Goal: Task Accomplishment & Management: Use online tool/utility

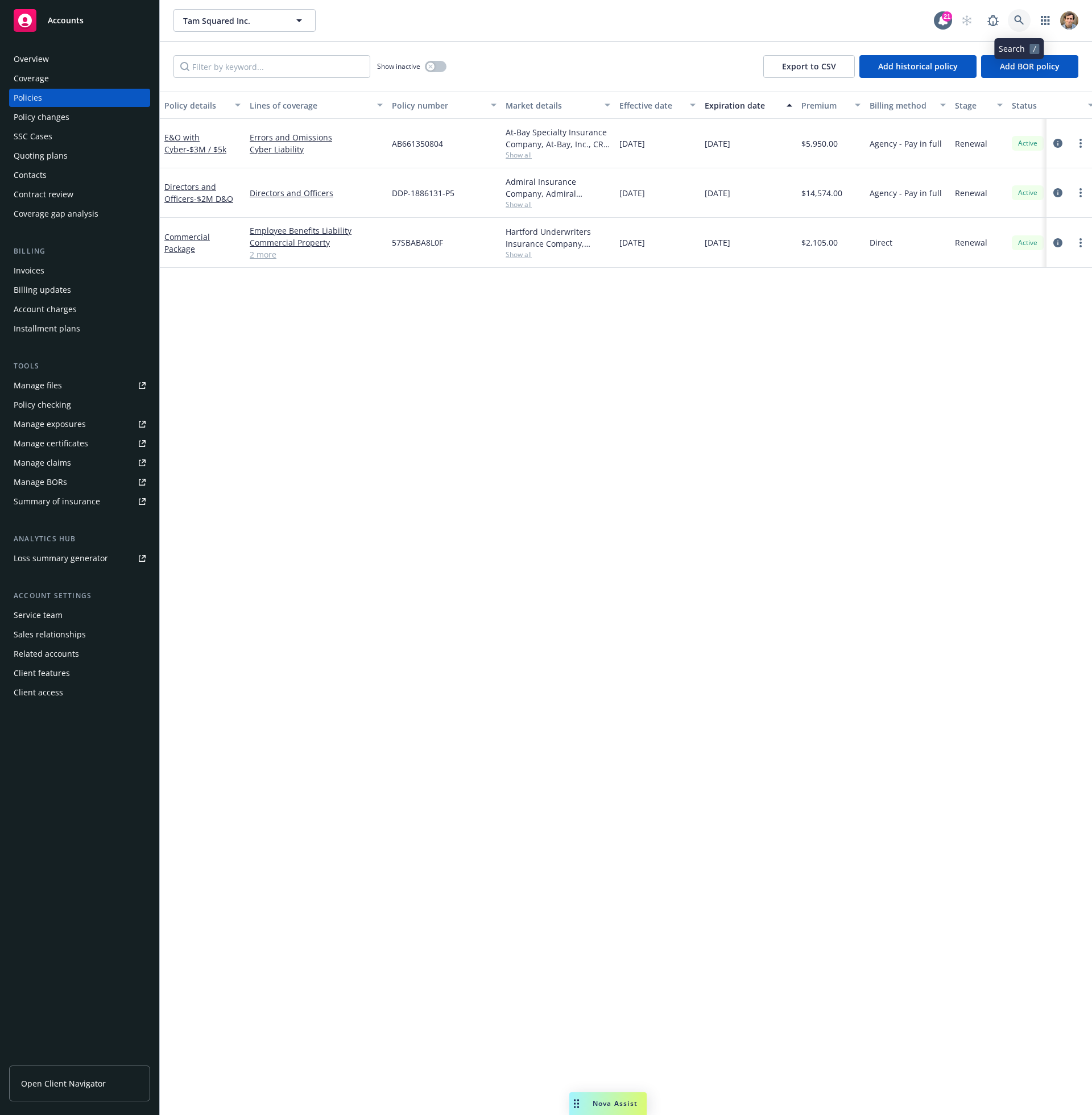
click at [1025, 13] on link at bounding box center [1018, 19] width 22 height 22
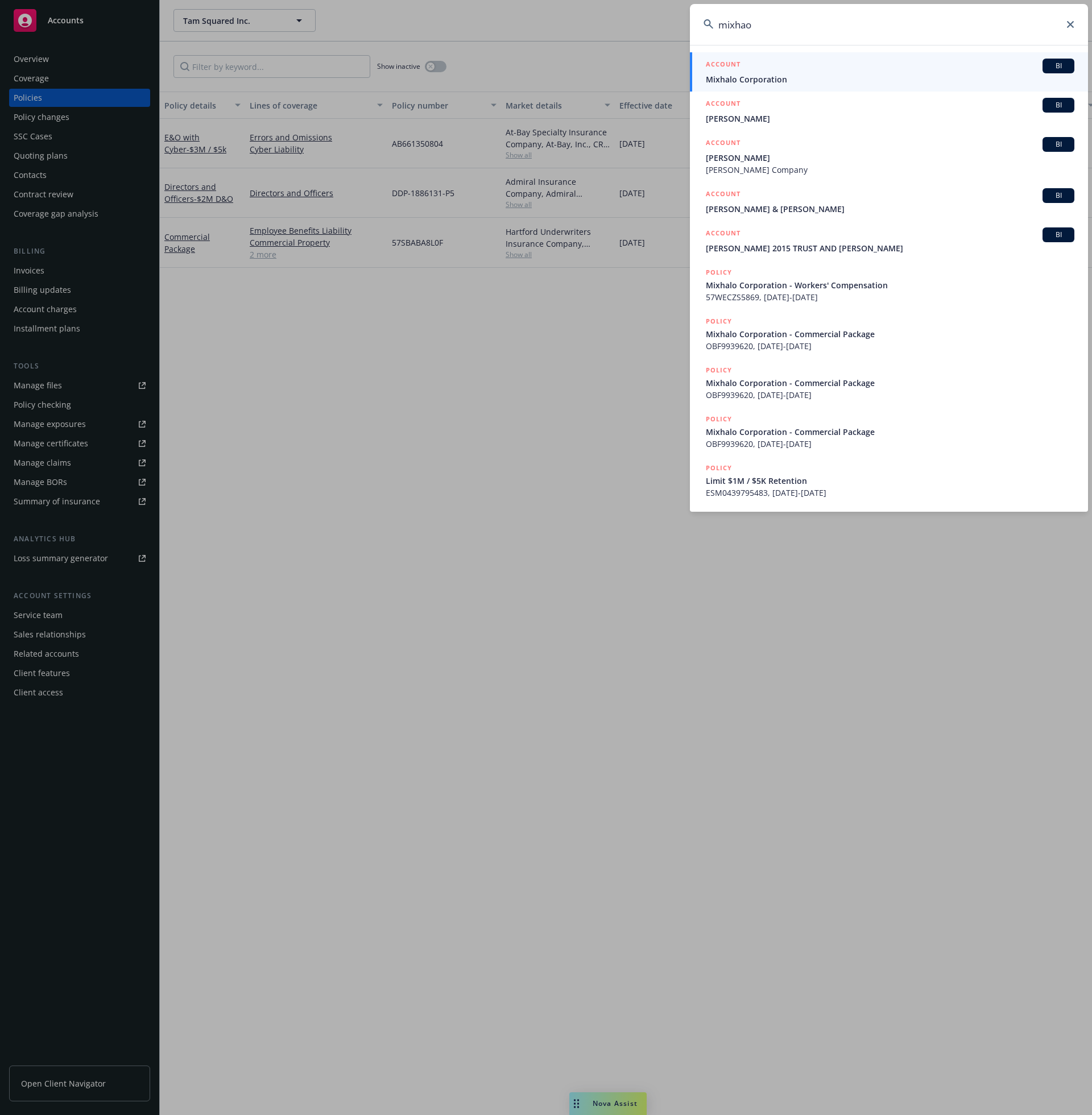
type input "mixha"
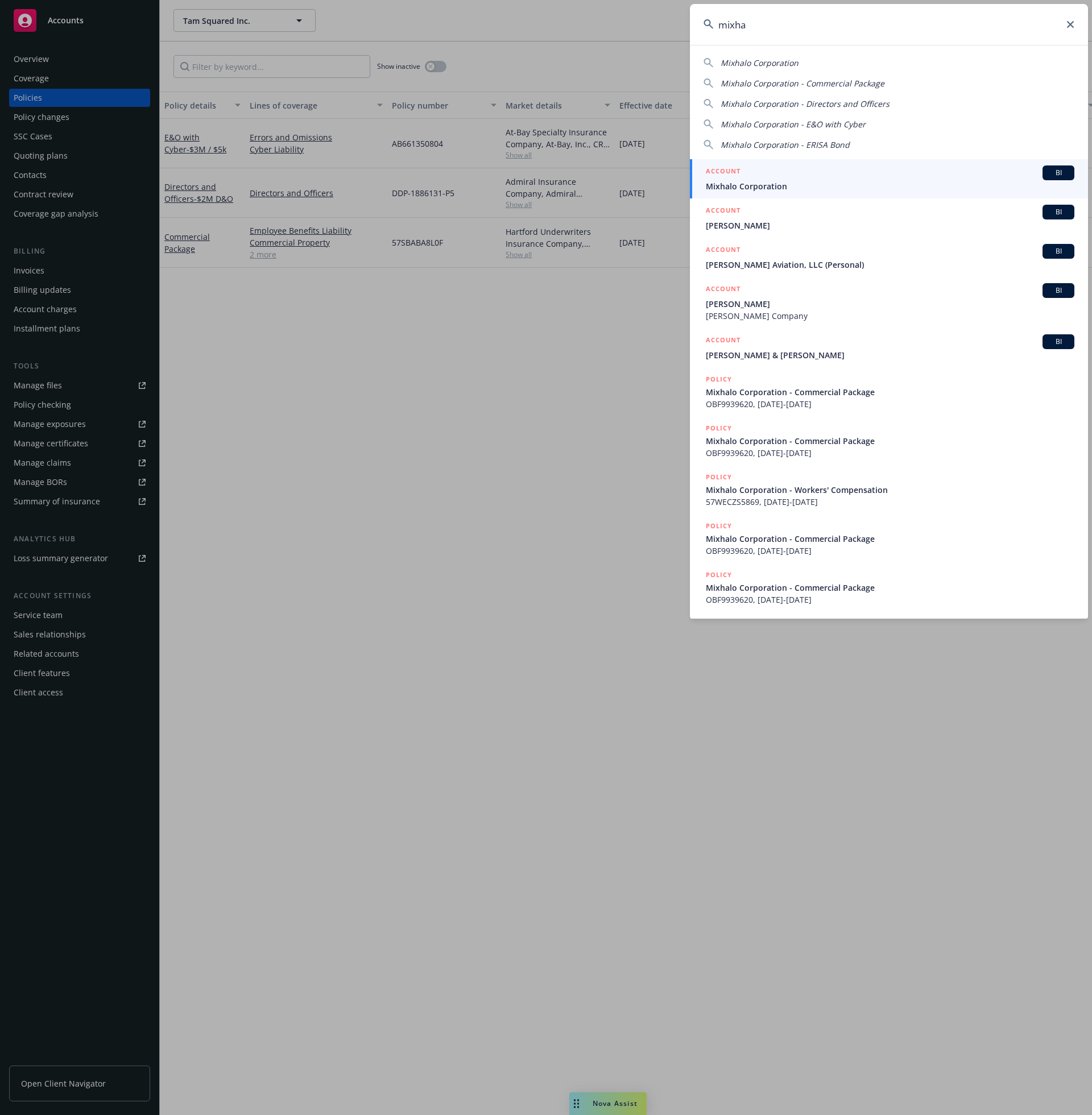
click at [858, 180] on span "Mixhalo Corporation" at bounding box center [890, 186] width 369 height 12
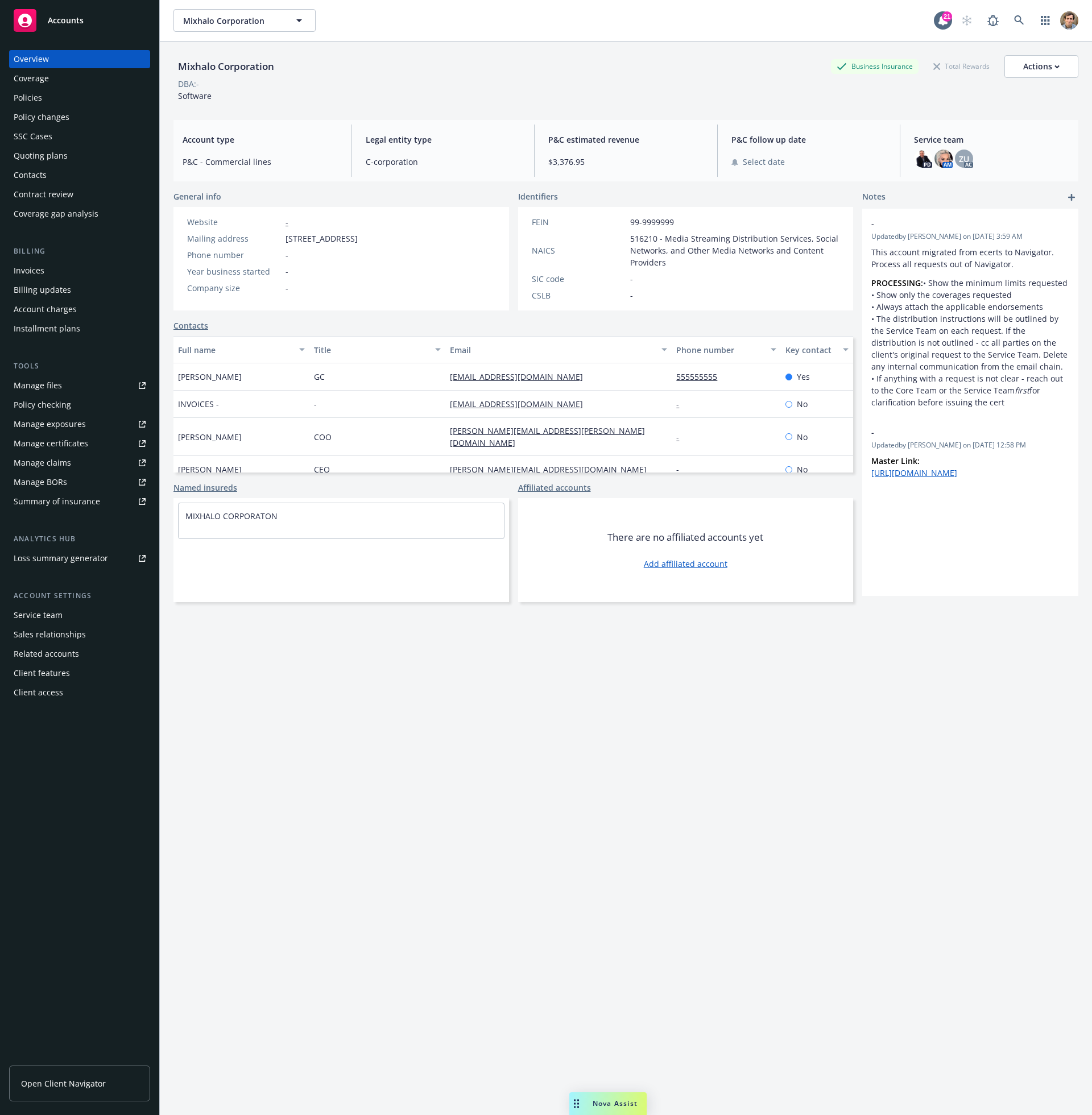
click at [44, 102] on div "Policies" at bounding box center [80, 97] width 132 height 18
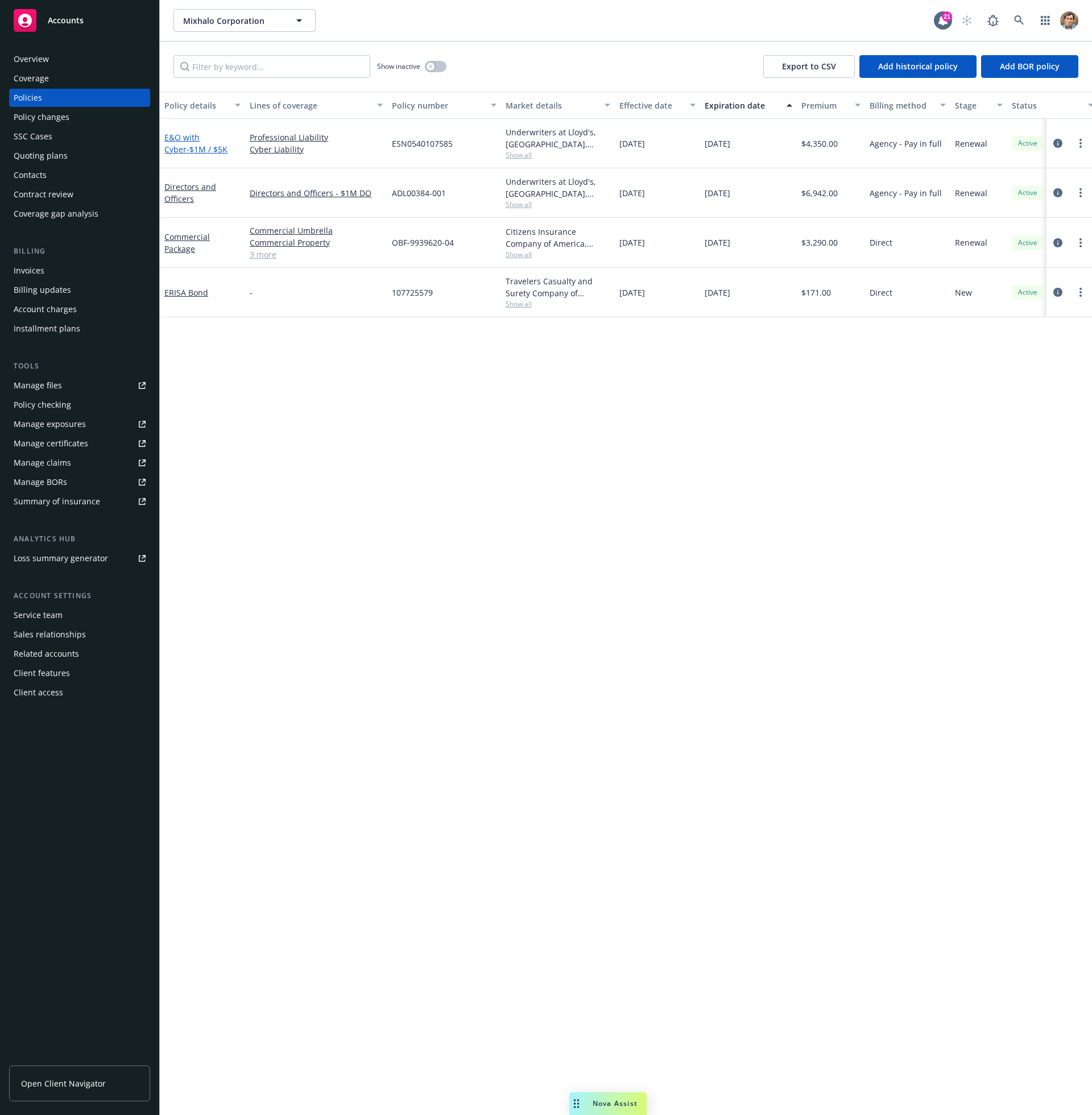
click at [187, 144] on span "- $1M / $5K" at bounding box center [207, 149] width 41 height 11
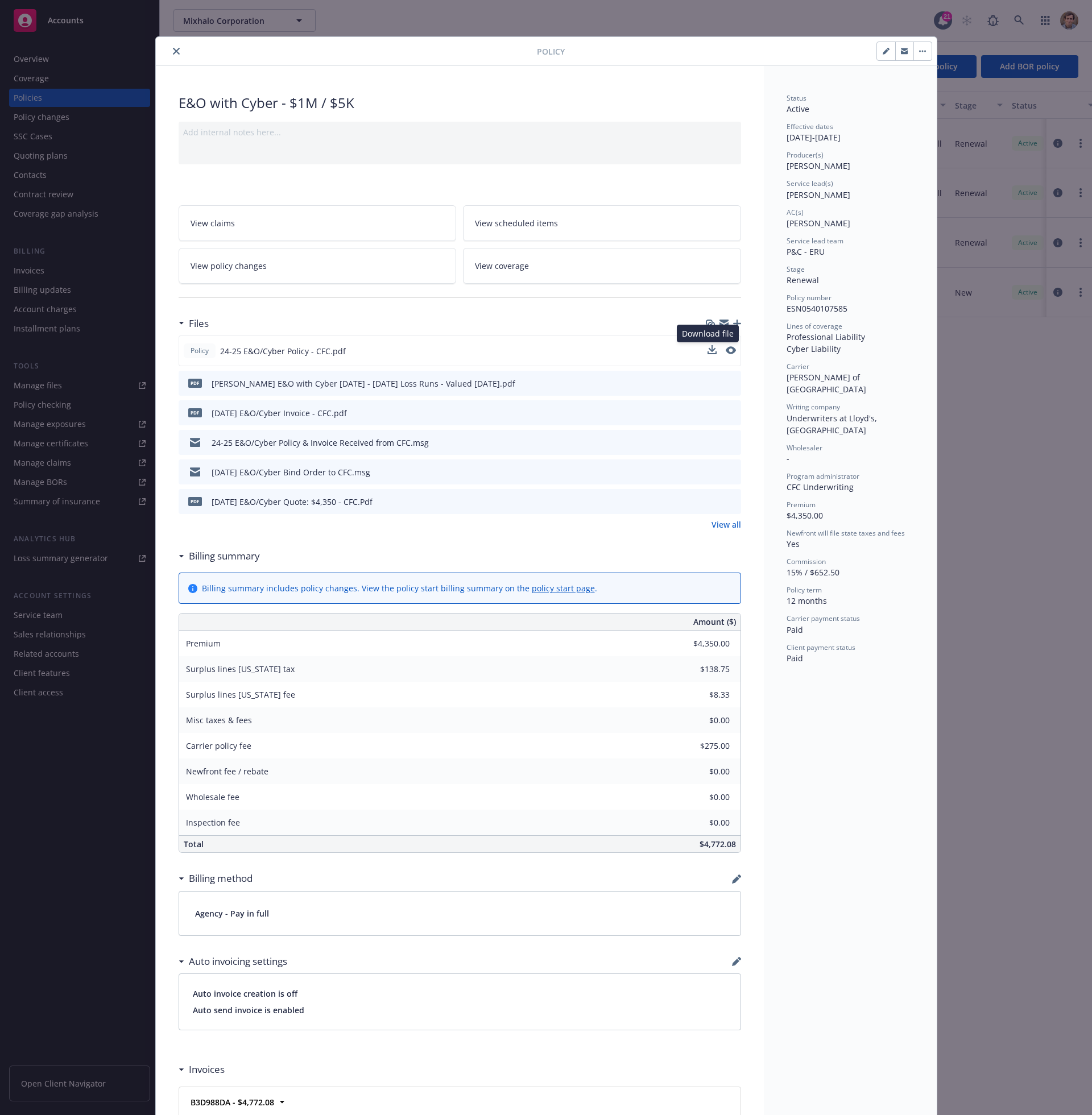
click at [708, 349] on icon "download file" at bounding box center [711, 348] width 8 height 7
click at [173, 49] on icon "close" at bounding box center [176, 51] width 7 height 7
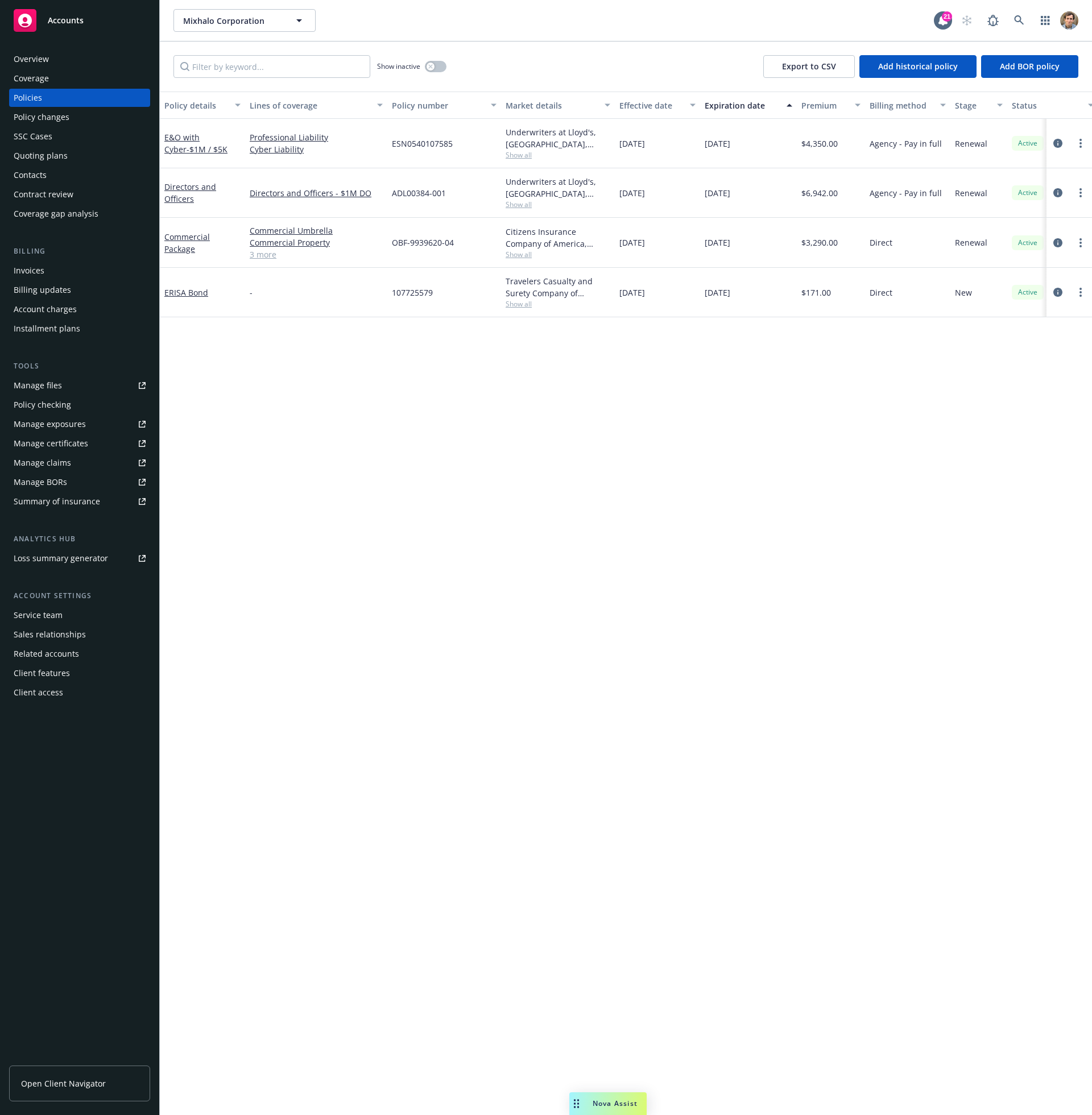
click at [512, 206] on span "Show all" at bounding box center [558, 204] width 105 height 10
click at [455, 193] on div "ADL00384-001" at bounding box center [444, 193] width 114 height 50
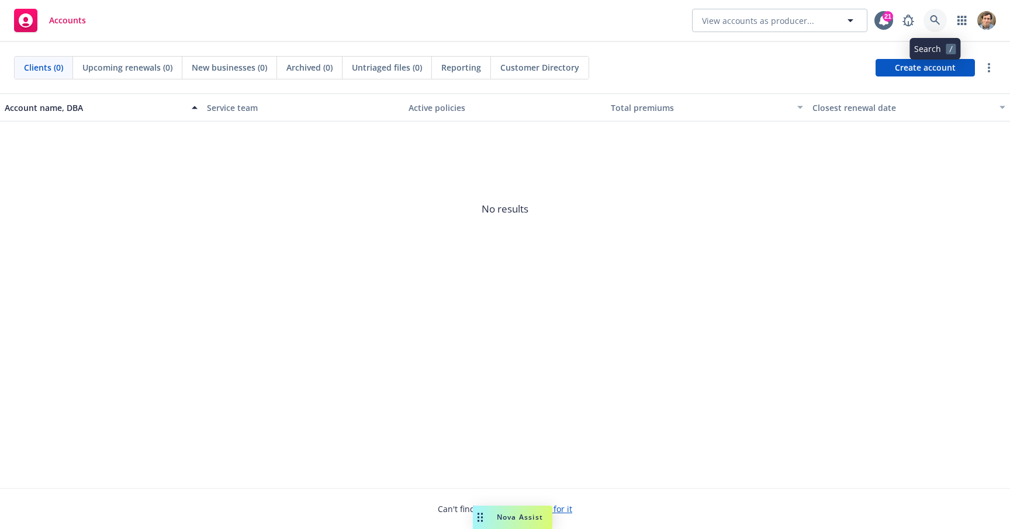
click at [937, 19] on icon at bounding box center [935, 20] width 10 height 10
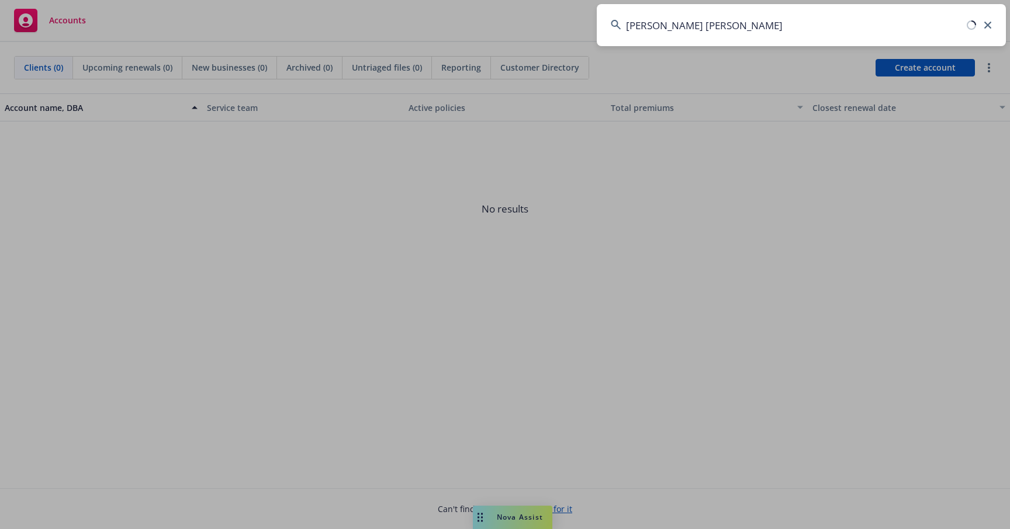
type input "Clara anal"
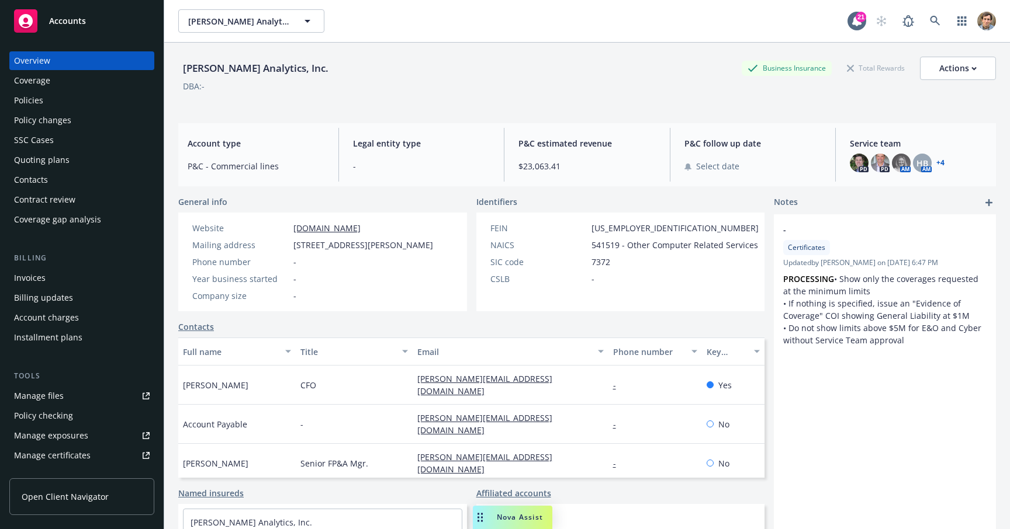
click at [46, 108] on div "Policies" at bounding box center [82, 100] width 136 height 19
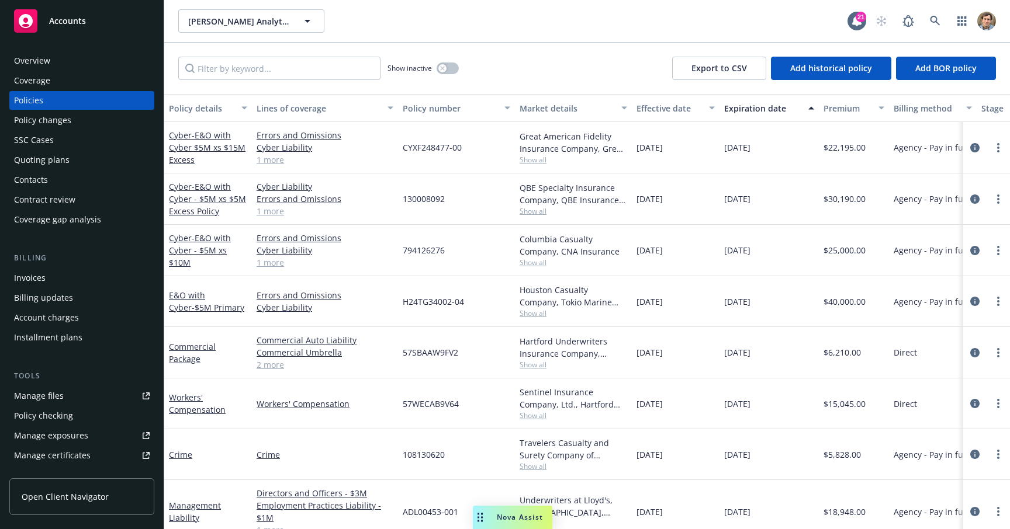
click at [528, 317] on span "Show all" at bounding box center [573, 313] width 108 height 10
click at [539, 262] on span "Show all" at bounding box center [573, 263] width 108 height 10
click at [525, 212] on span "Show all" at bounding box center [573, 211] width 108 height 10
click at [532, 161] on span "Show all" at bounding box center [573, 160] width 108 height 10
click at [191, 149] on span "- E&O with Cyber $5M xs $15M Excess" at bounding box center [207, 148] width 77 height 36
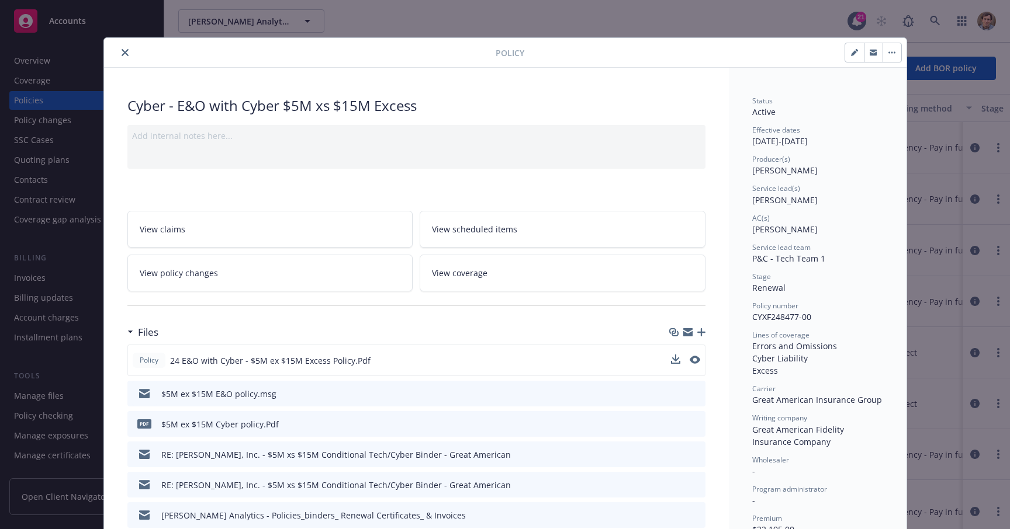
click at [689, 359] on icon "preview file" at bounding box center [694, 360] width 11 height 8
click at [118, 44] on div "Policy" at bounding box center [505, 53] width 802 height 30
click at [115, 47] on div at bounding box center [302, 53] width 387 height 14
click at [122, 50] on icon "close" at bounding box center [125, 52] width 7 height 7
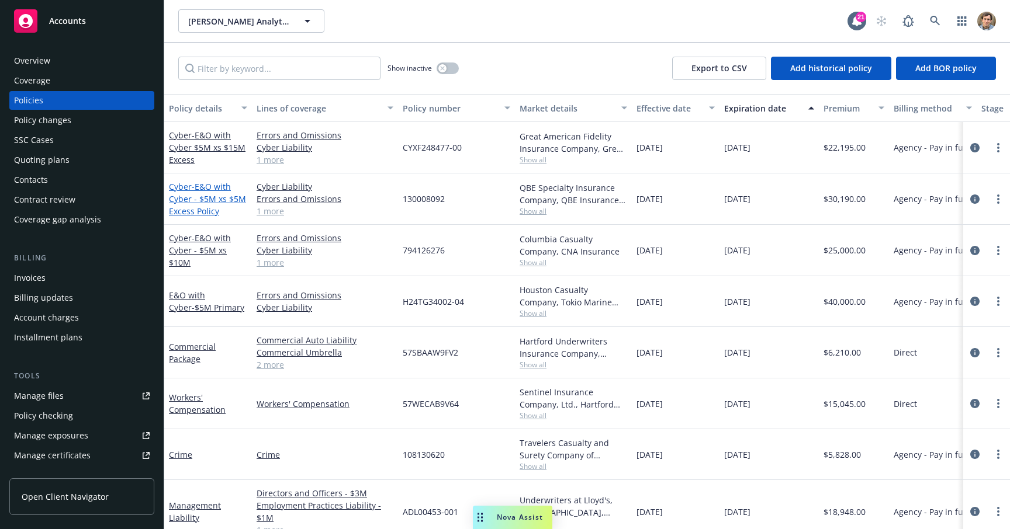
click at [227, 197] on span "- E&O with Cyber - $5M xs $5M Excess Policy" at bounding box center [207, 199] width 77 height 36
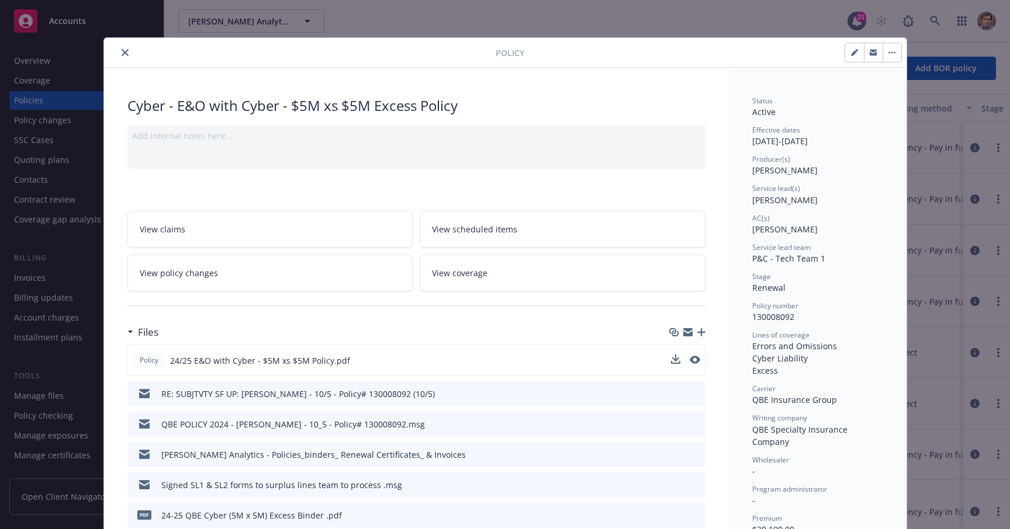
click at [671, 359] on icon "download file" at bounding box center [675, 359] width 9 height 9
click at [122, 51] on icon "close" at bounding box center [125, 52] width 7 height 7
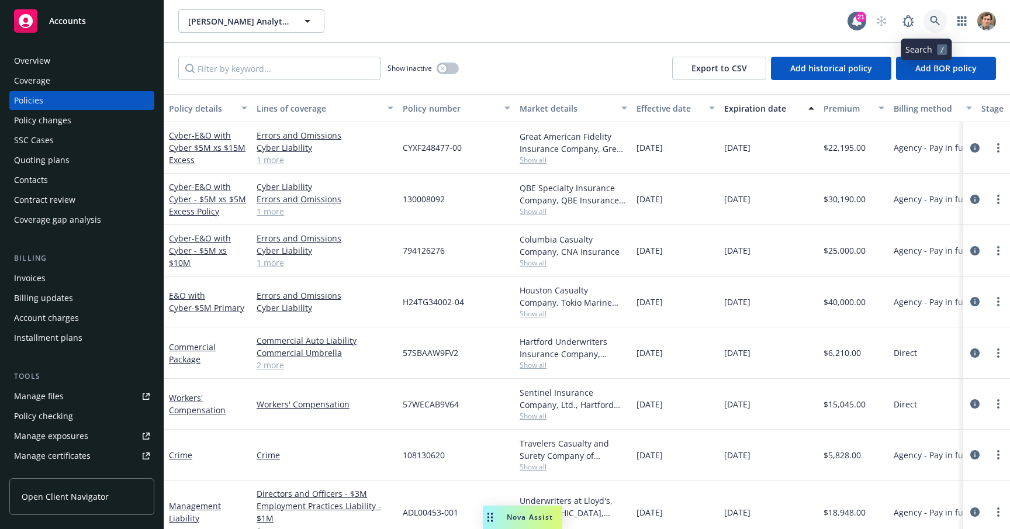
click at [930, 19] on icon at bounding box center [935, 21] width 11 height 11
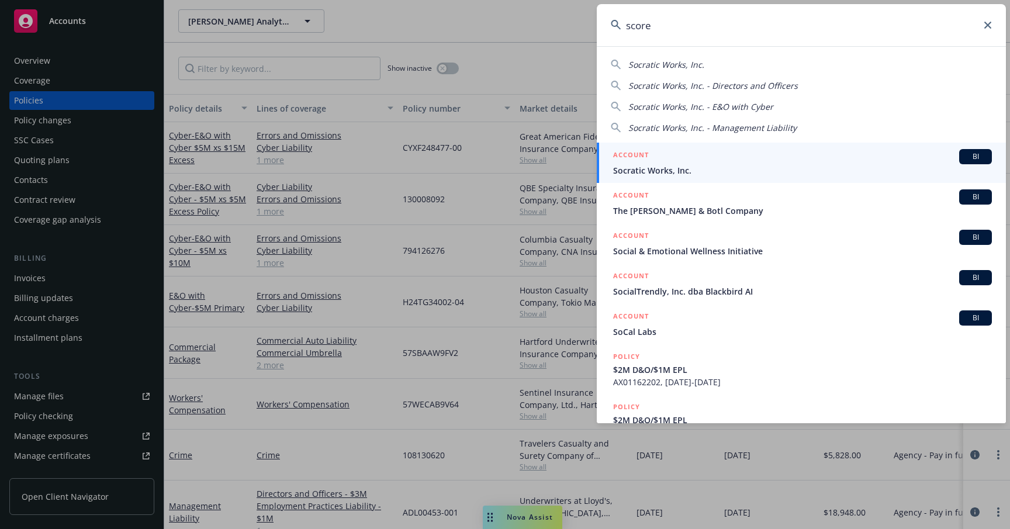
type input "score"
drag, startPoint x: 921, startPoint y: 19, endPoint x: 771, endPoint y: 165, distance: 209.1
click at [771, 165] on span "Socratic Works, Inc." at bounding box center [802, 170] width 379 height 12
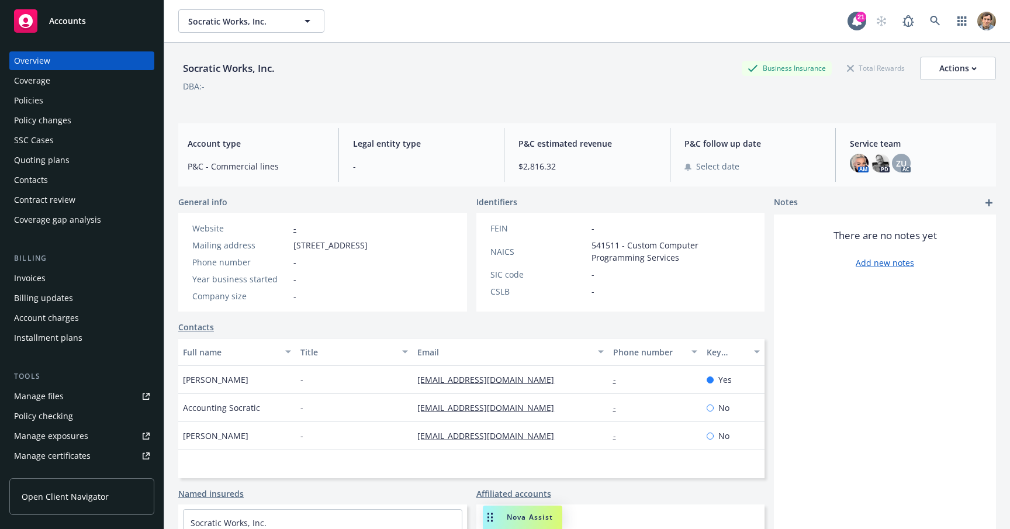
click at [78, 105] on div "Policies" at bounding box center [82, 100] width 136 height 19
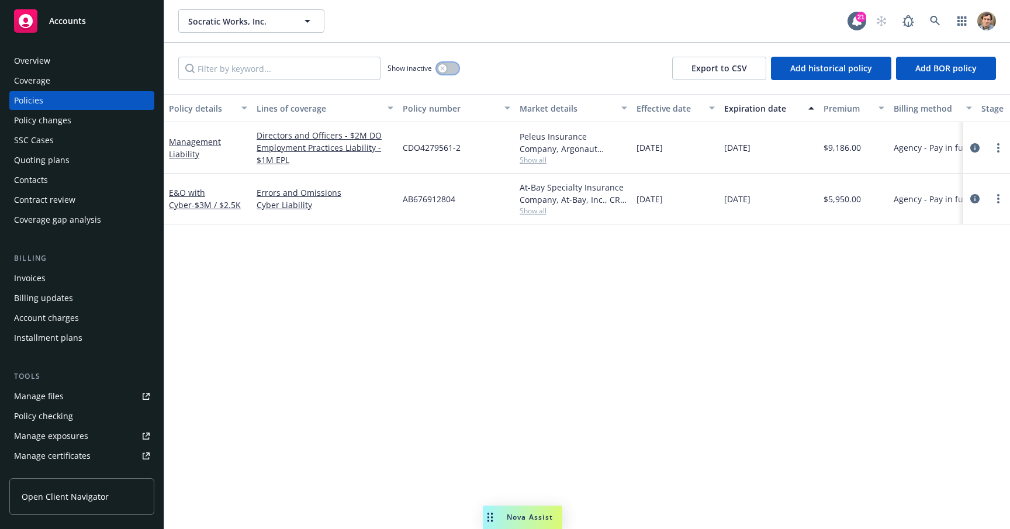
click at [440, 64] on button "button" at bounding box center [447, 69] width 22 height 12
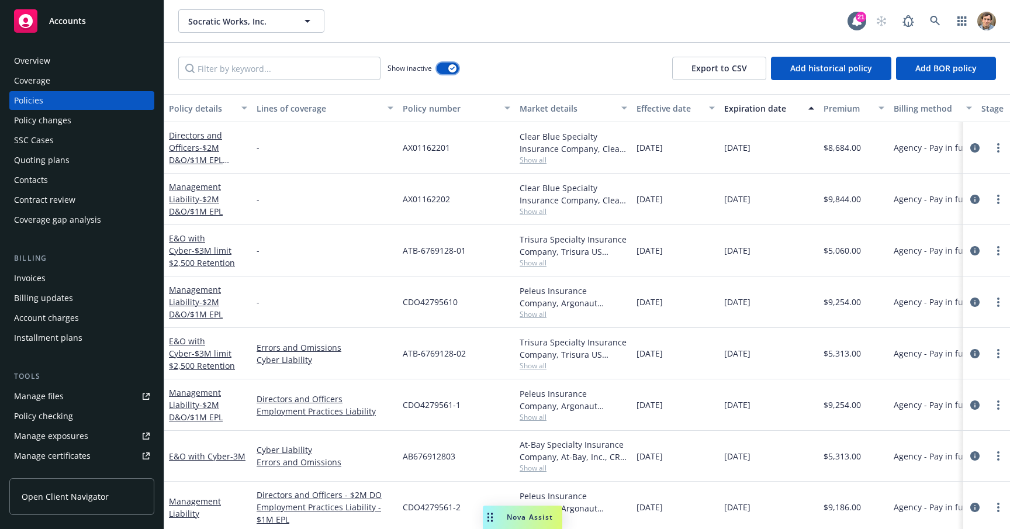
click at [450, 72] on button "button" at bounding box center [447, 69] width 22 height 12
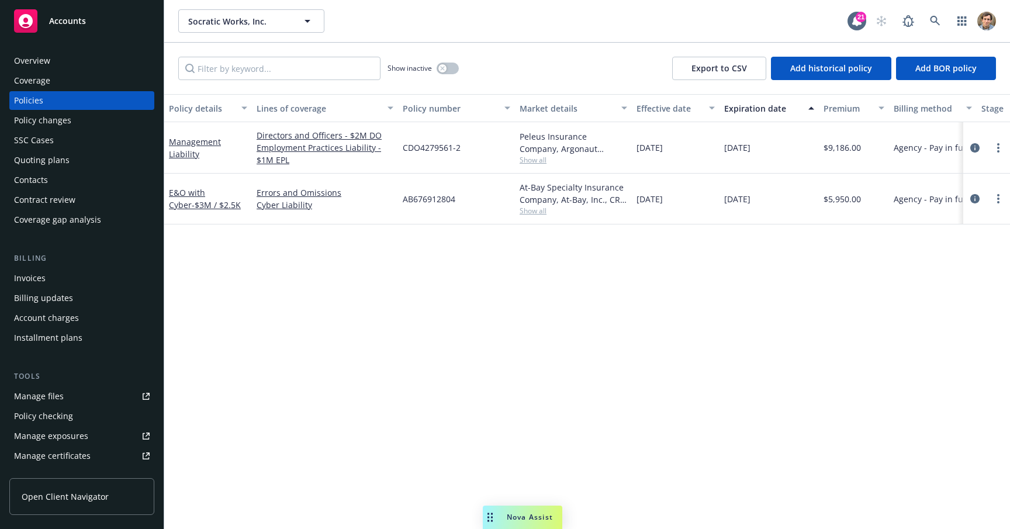
click at [164, 1] on div "Socratic Works, Inc. Socratic Works, Inc. 21" at bounding box center [586, 21] width 845 height 42
click at [920, 15] on div at bounding box center [932, 20] width 126 height 23
click at [924, 16] on link at bounding box center [934, 20] width 23 height 23
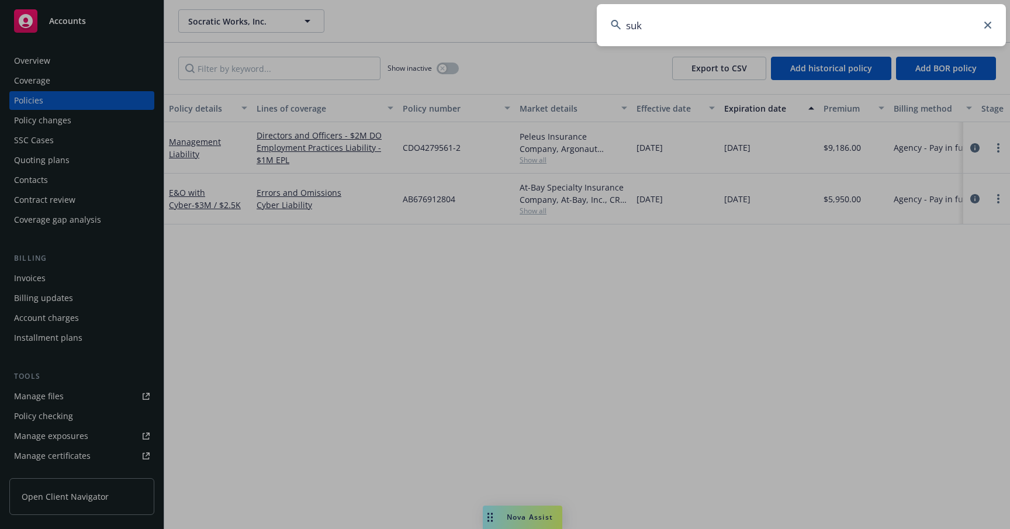
type input "suki"
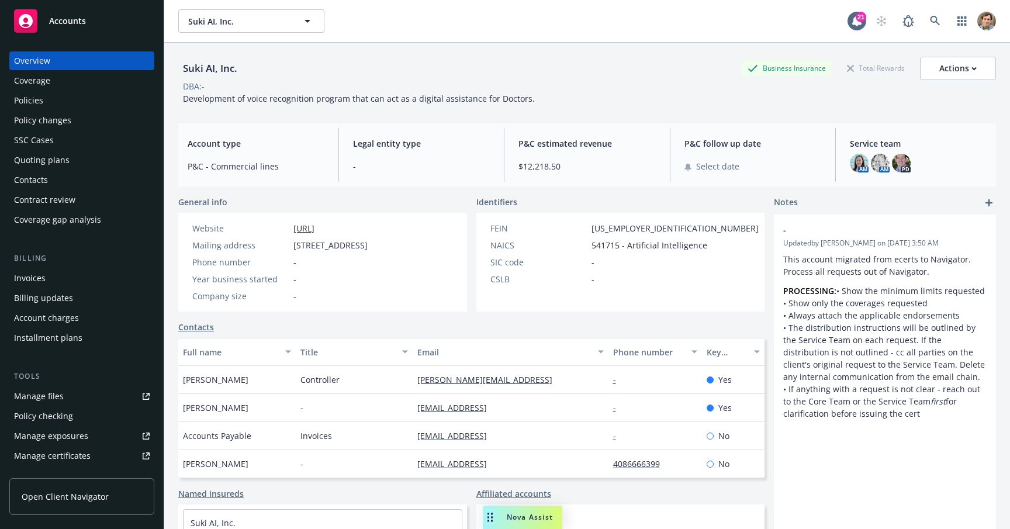
click at [86, 99] on div "Policies" at bounding box center [82, 100] width 136 height 19
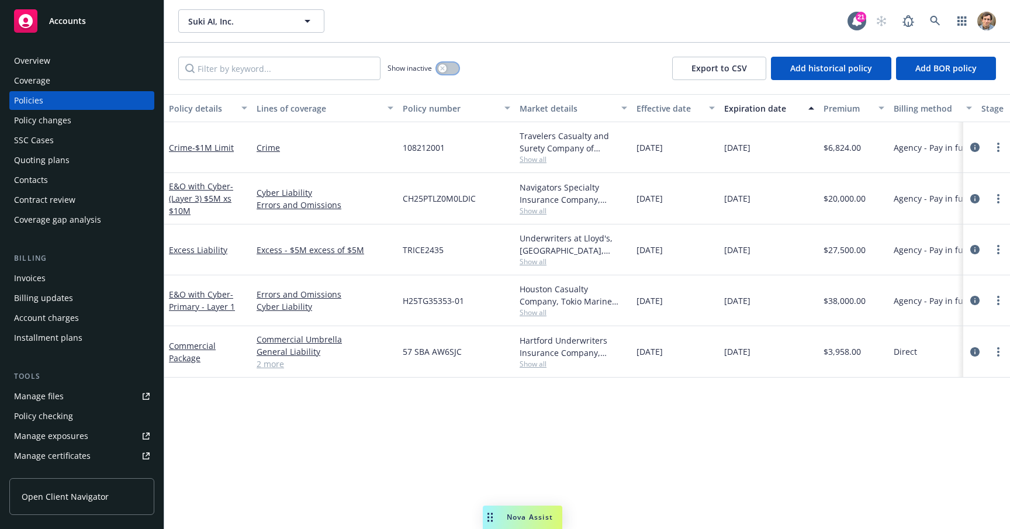
click at [439, 71] on button "button" at bounding box center [447, 69] width 22 height 12
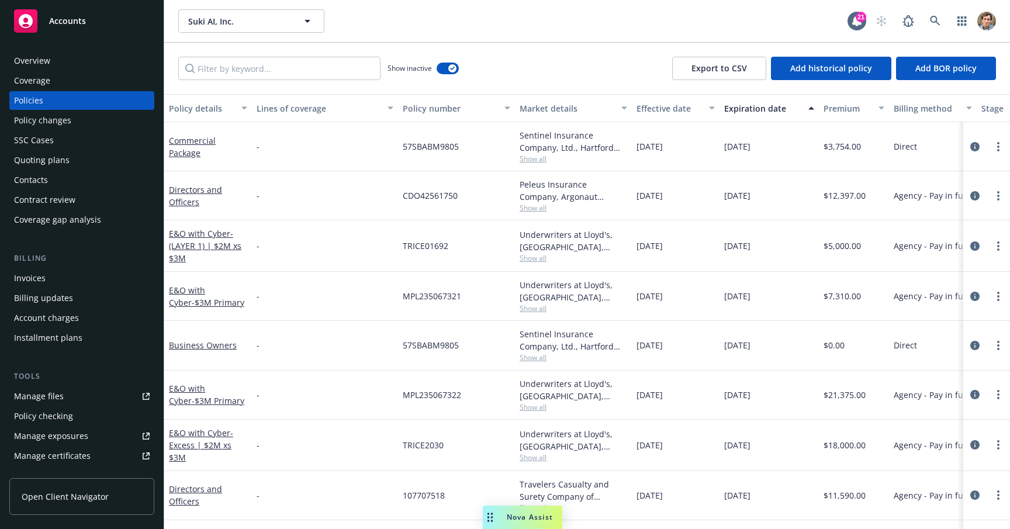
click at [781, 107] on div "Expiration date" at bounding box center [762, 108] width 77 height 12
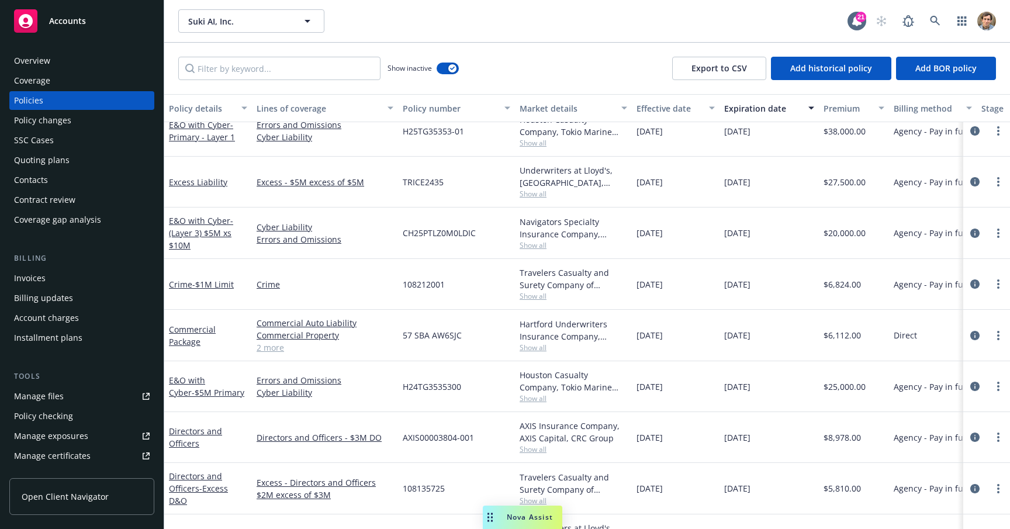
scroll to position [75, 0]
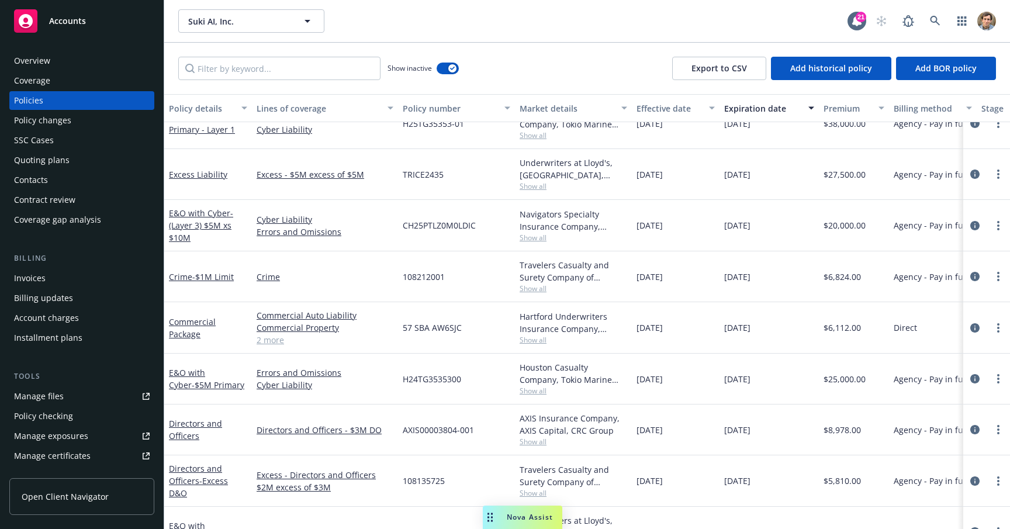
click at [92, 162] on div "Quoting plans" at bounding box center [82, 160] width 136 height 19
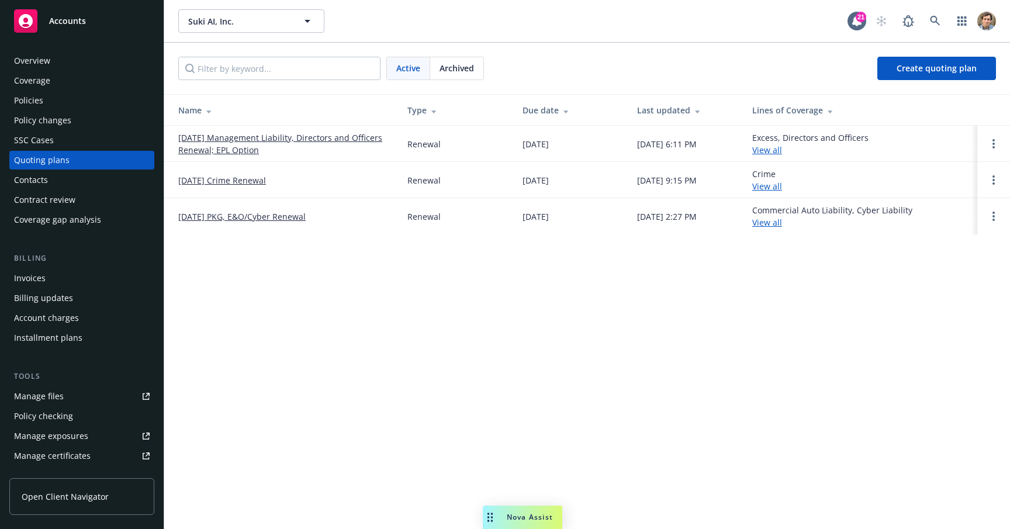
click at [240, 137] on link "[DATE] Management Liability, Directors and Officers Renewal; EPL Option" at bounding box center [283, 143] width 210 height 25
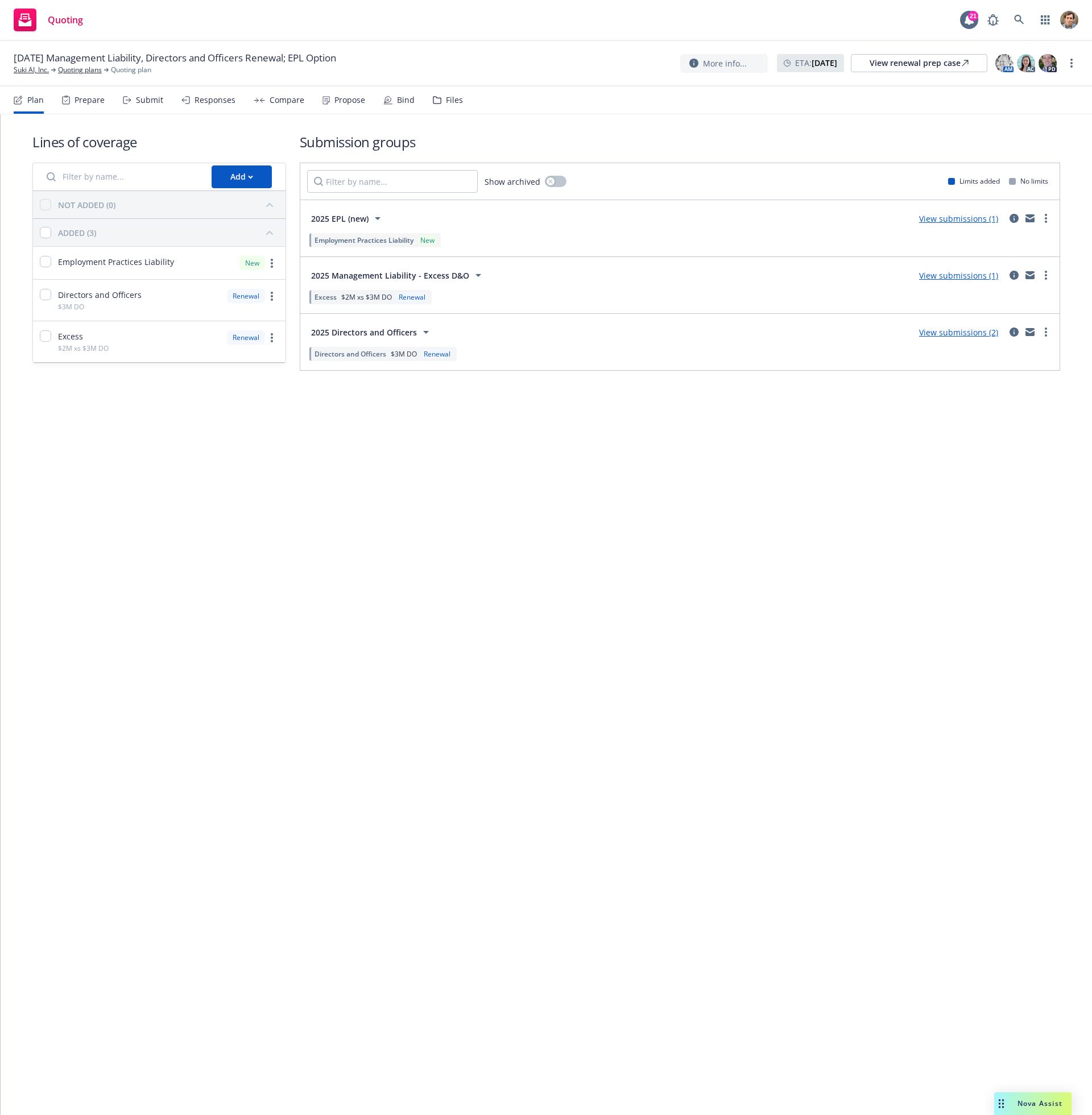
click at [947, 336] on link "View submissions (2)" at bounding box center [958, 332] width 79 height 11
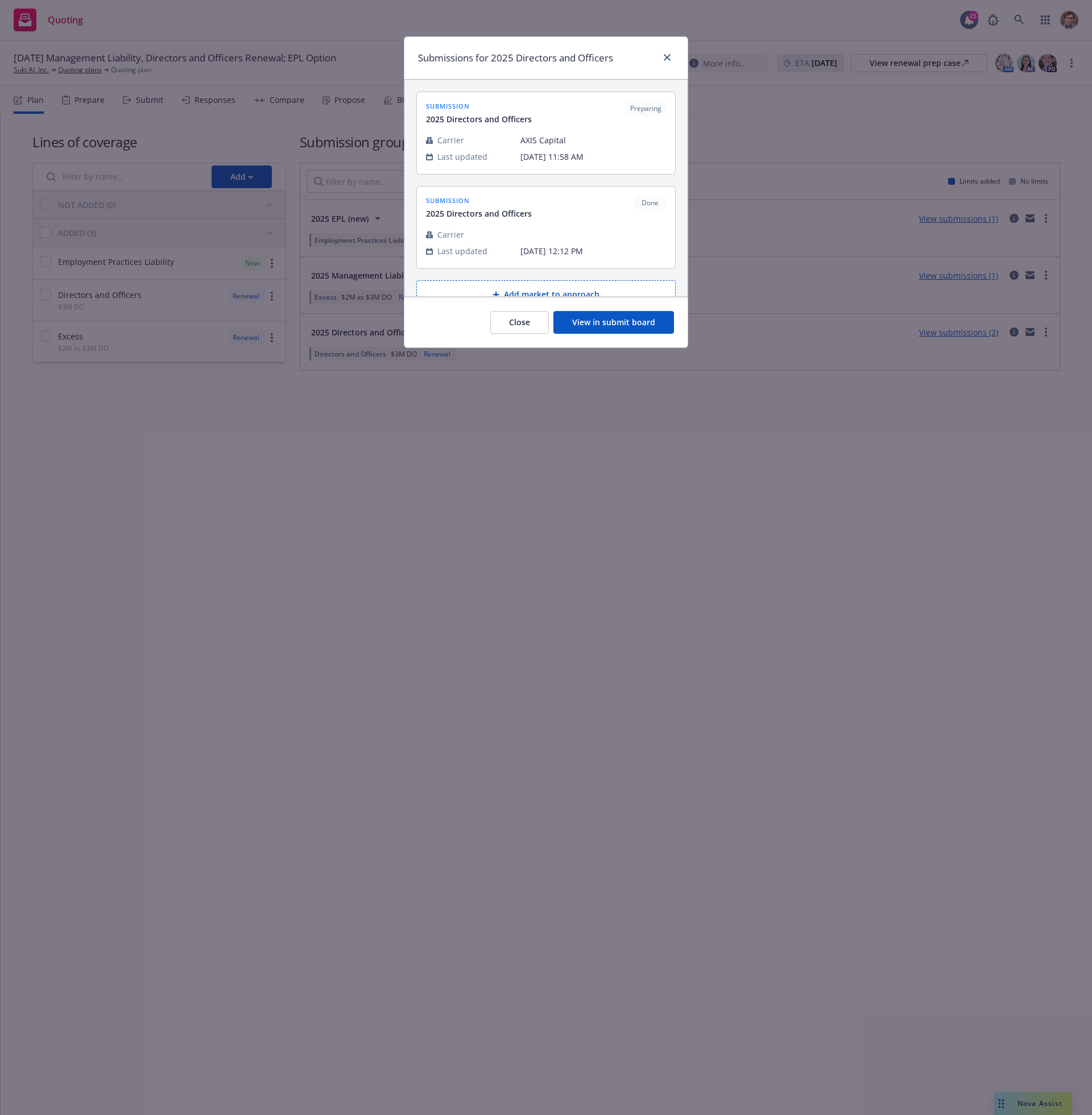
click at [508, 329] on button "Close" at bounding box center [520, 322] width 58 height 22
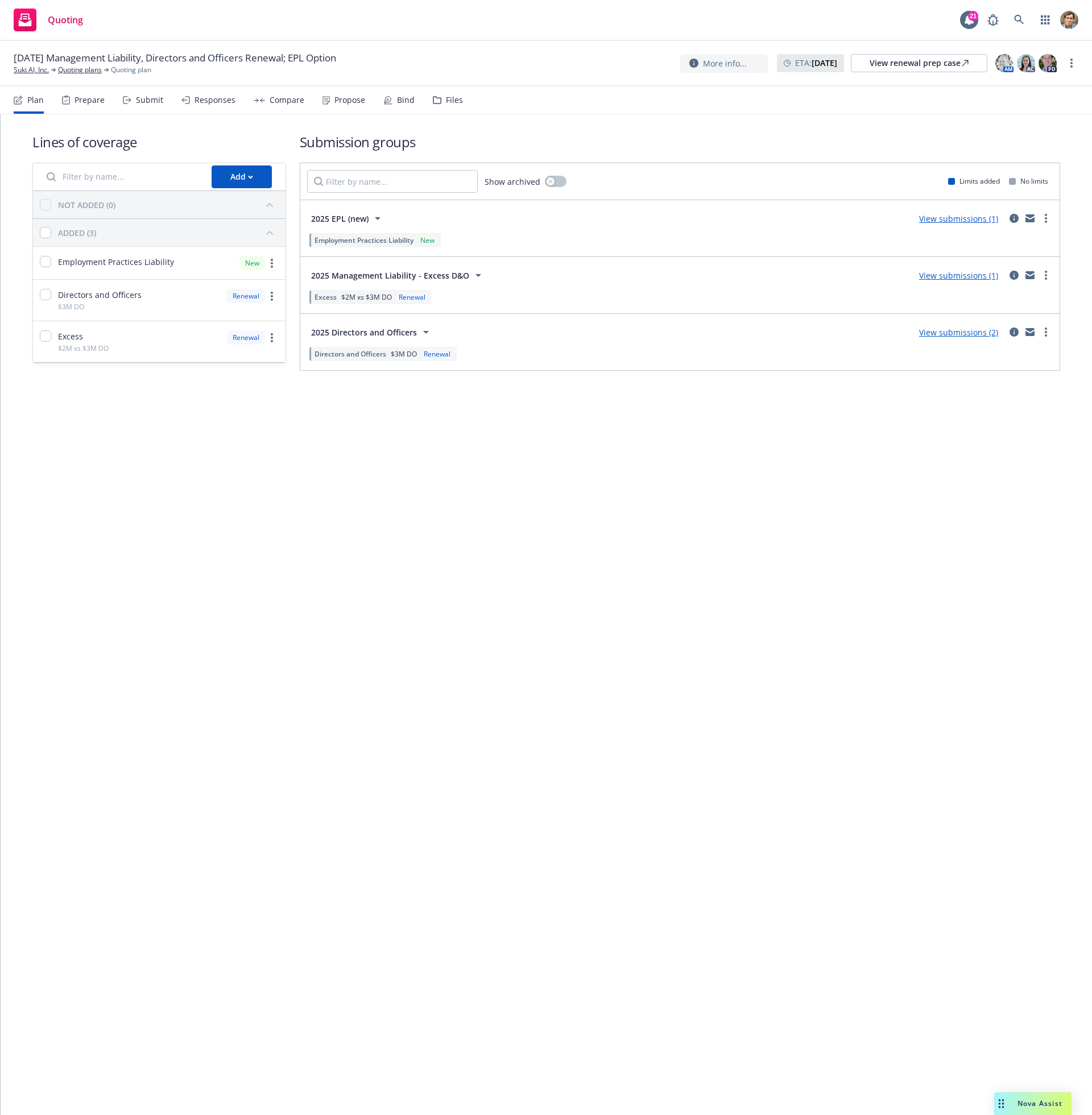
click at [131, 96] on div "Submit" at bounding box center [142, 100] width 40 height 27
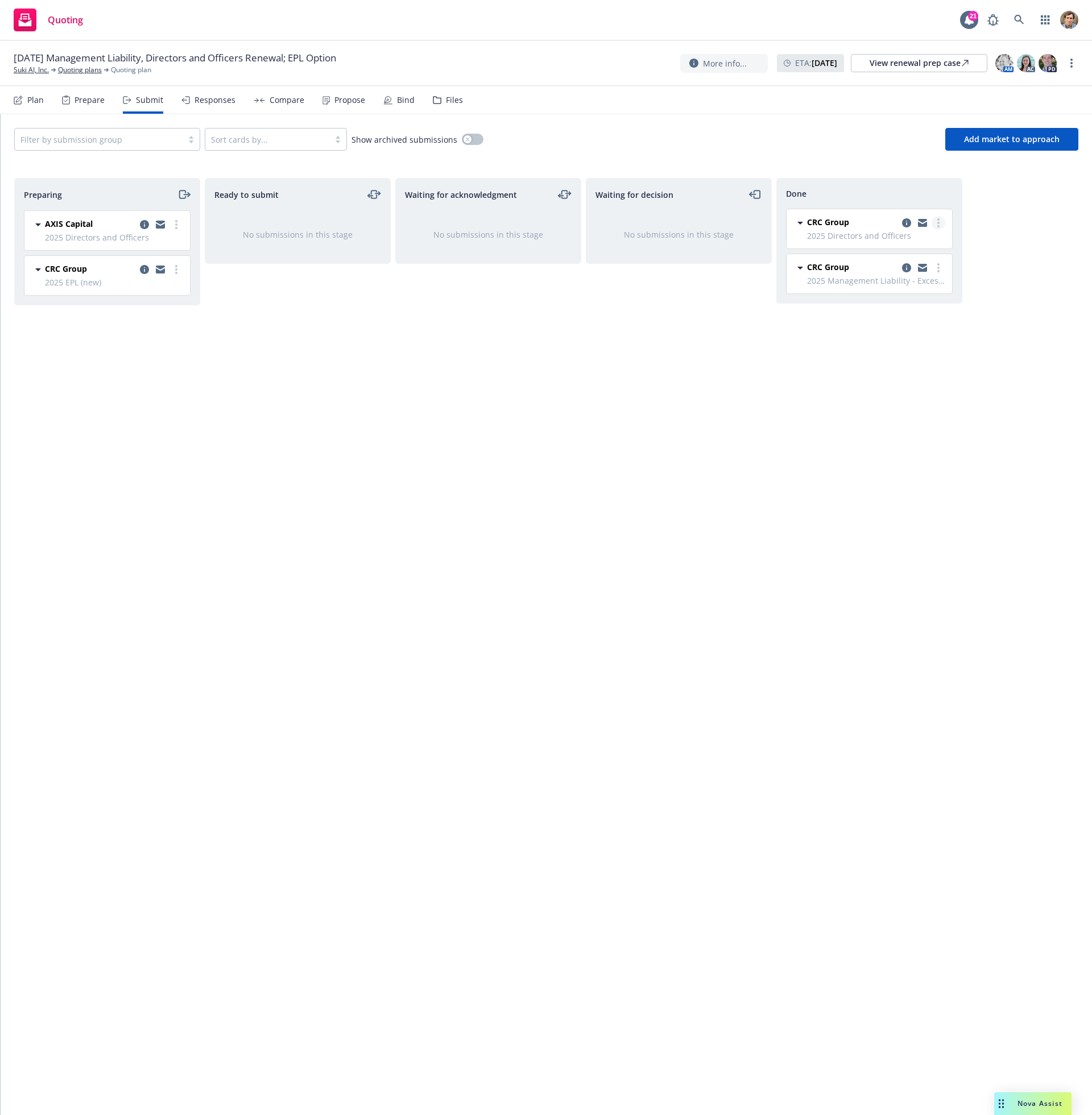
click at [939, 221] on icon "more" at bounding box center [938, 222] width 2 height 9
click at [926, 270] on span "Add accepted decision" at bounding box center [888, 269] width 114 height 11
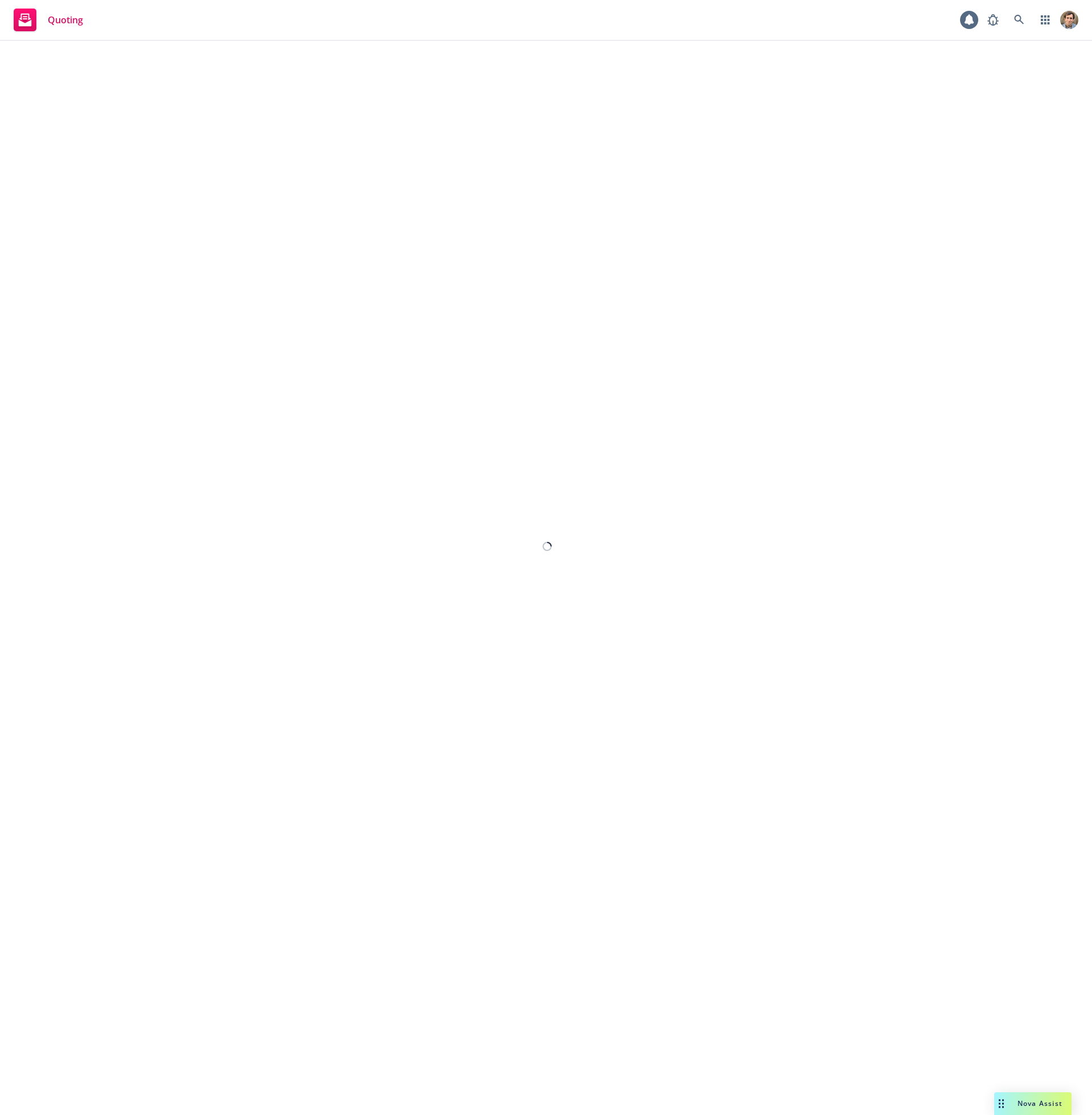
select select "12"
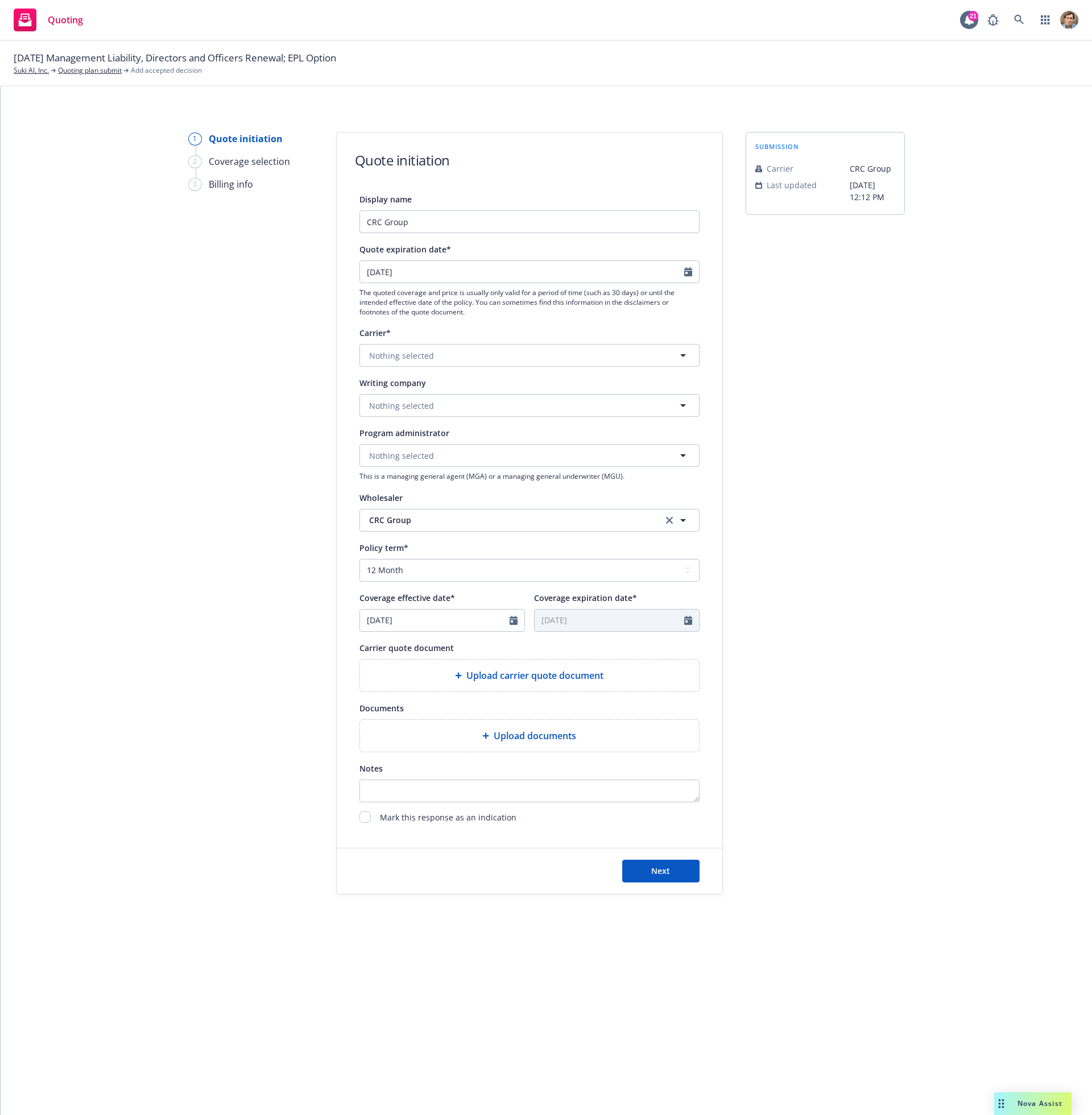
click at [82, 62] on span "[DATE] Management Liability, Directors and Officers Renewal; EPL Option" at bounding box center [174, 57] width 322 height 15
click at [44, 70] on link "Suki AI, Inc." at bounding box center [31, 70] width 35 height 11
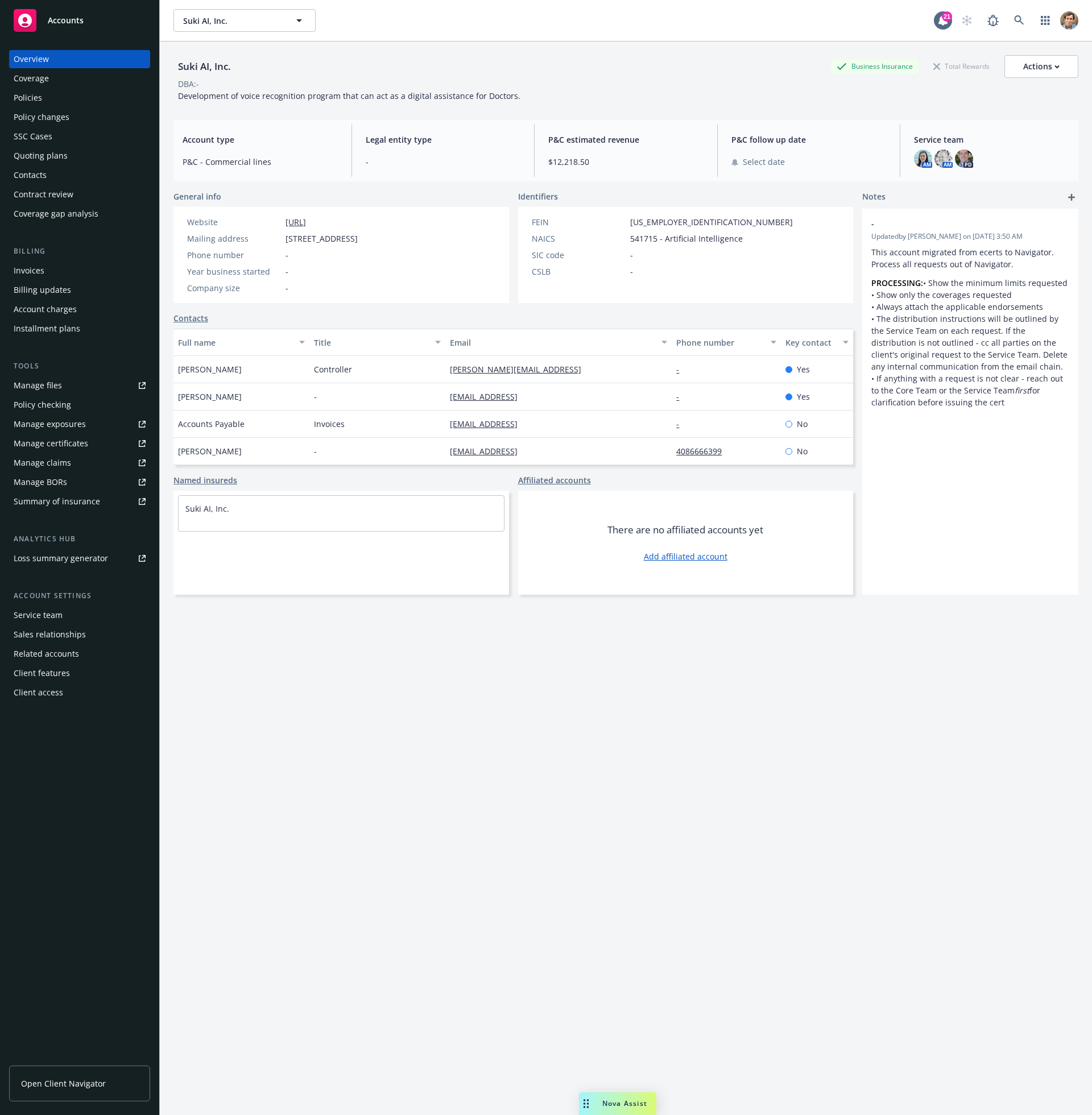
click at [46, 103] on div "Policies" at bounding box center [80, 97] width 132 height 18
